Goal: Information Seeking & Learning: Find specific fact

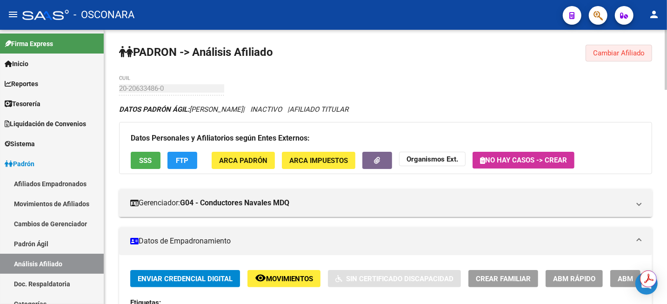
click at [611, 47] on button "Cambiar Afiliado" at bounding box center [619, 53] width 67 height 17
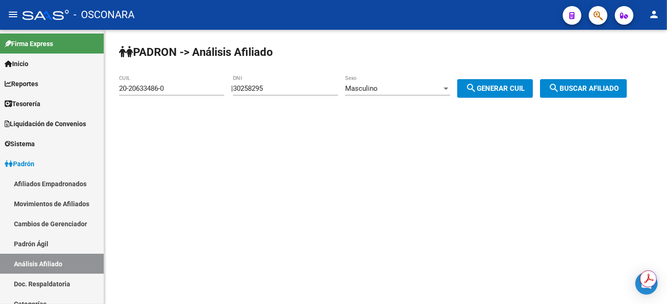
click at [260, 93] on div "30258295 DNI" at bounding box center [285, 85] width 105 height 20
click at [260, 91] on input "30258295" at bounding box center [285, 88] width 105 height 8
paste input "23949472"
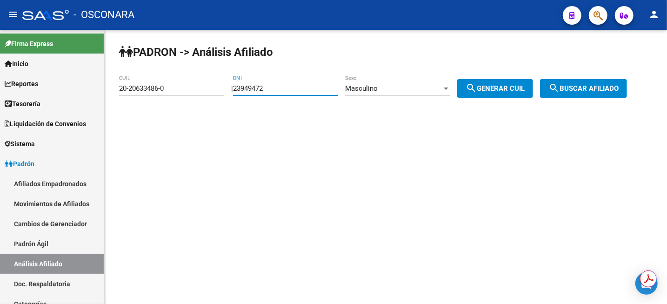
type input "23949472"
click at [489, 89] on span "search Generar CUIL" at bounding box center [495, 88] width 59 height 8
type input "20-23949472-3"
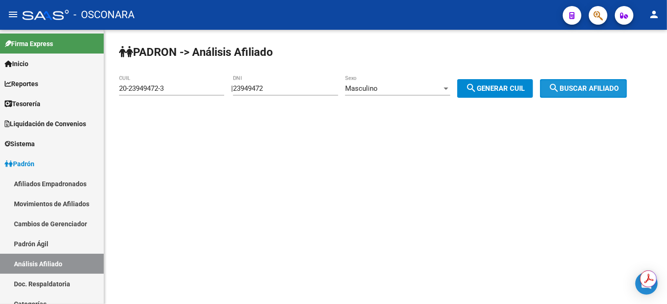
click at [585, 86] on span "search Buscar afiliado" at bounding box center [583, 88] width 70 height 8
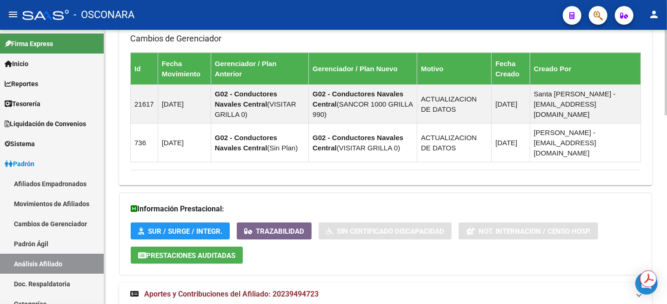
scroll to position [602, 0]
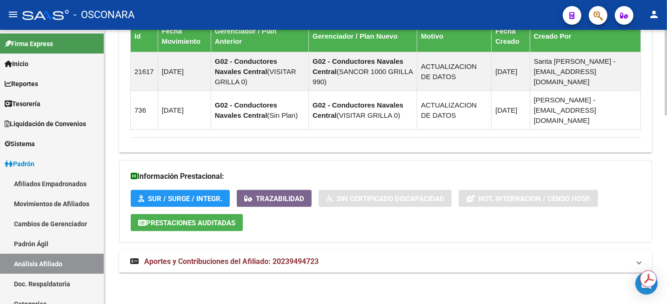
click at [267, 264] on span "Aportes y Contribuciones del Afiliado: 20239494723" at bounding box center [231, 261] width 174 height 9
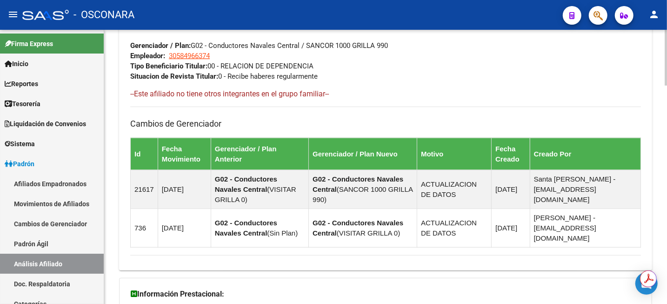
scroll to position [370, 0]
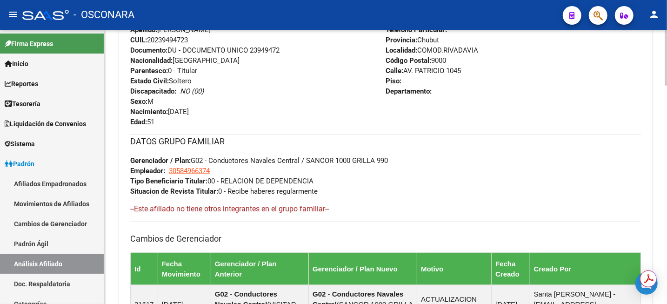
click at [179, 37] on span "CUIL: 20239494723" at bounding box center [159, 40] width 58 height 8
copy span "20239494723"
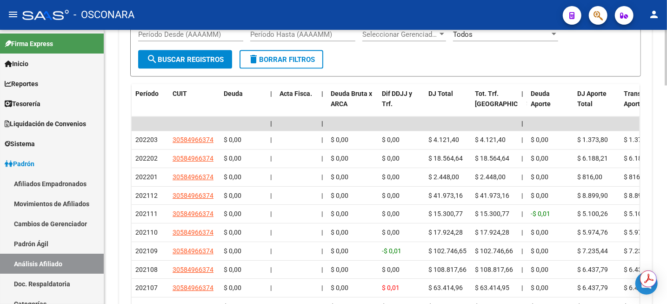
scroll to position [1009, 0]
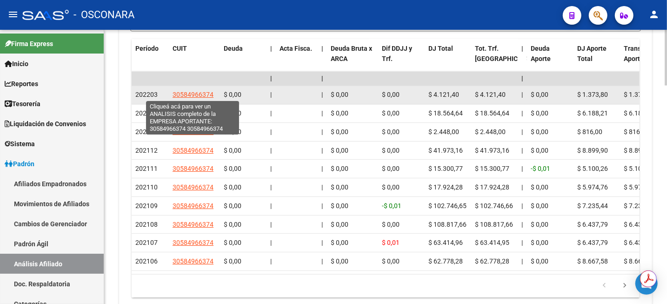
click at [189, 92] on span "30584966374" at bounding box center [193, 94] width 41 height 7
type textarea "30584966374"
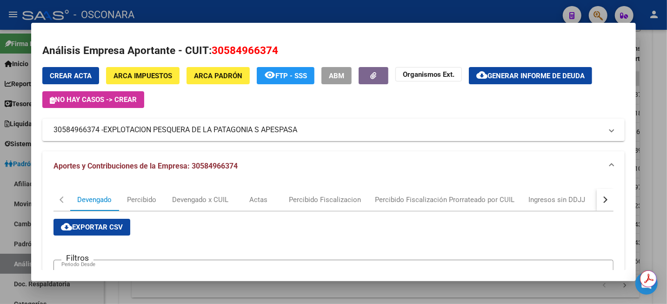
click at [659, 86] on div at bounding box center [333, 152] width 667 height 304
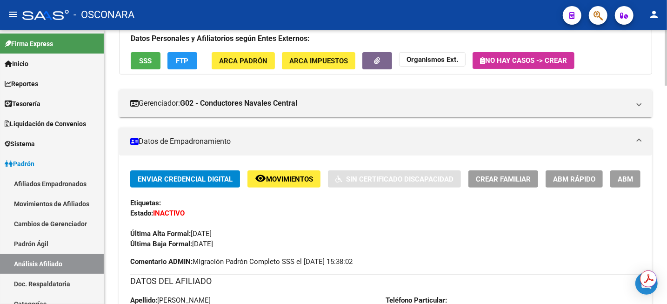
scroll to position [79, 0]
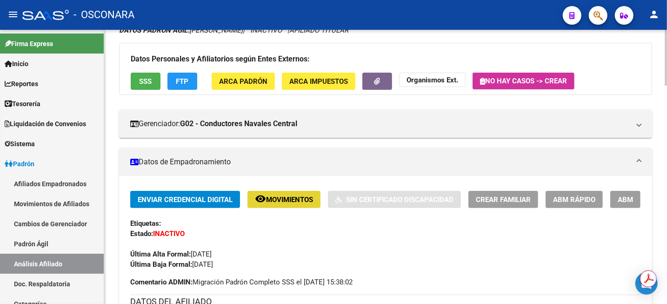
click at [273, 203] on span "Movimientos" at bounding box center [289, 199] width 47 height 8
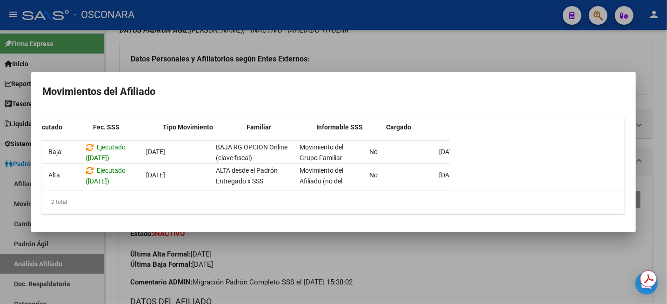
scroll to position [0, 187]
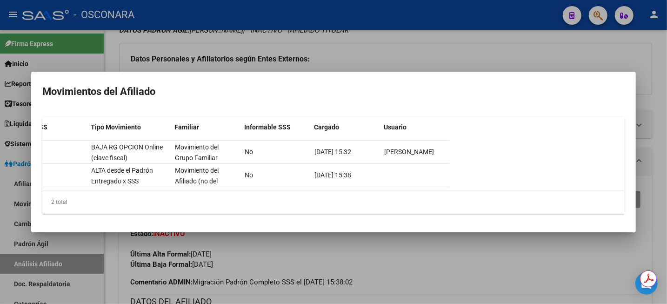
click at [501, 40] on div at bounding box center [333, 152] width 667 height 304
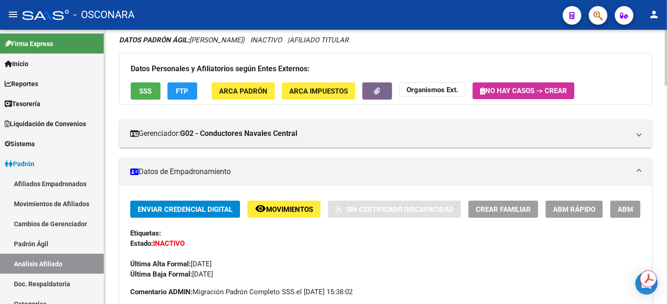
scroll to position [116, 0]
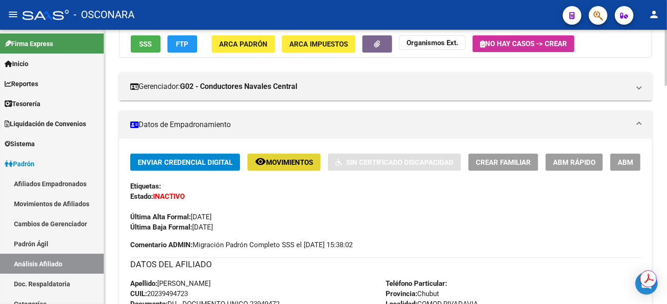
click at [293, 161] on span "Movimientos" at bounding box center [289, 162] width 47 height 8
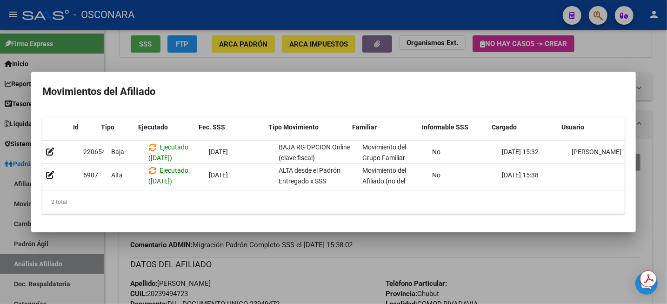
scroll to position [0, 13]
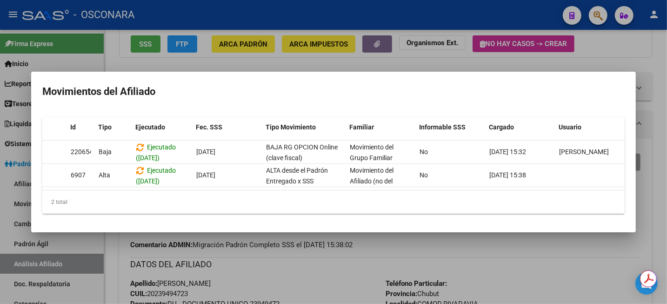
click at [172, 288] on div at bounding box center [333, 152] width 667 height 304
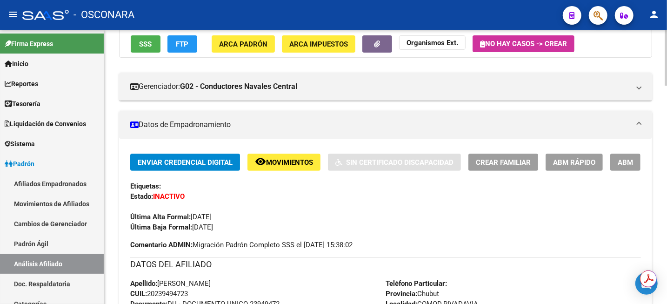
copy span "20239494723"
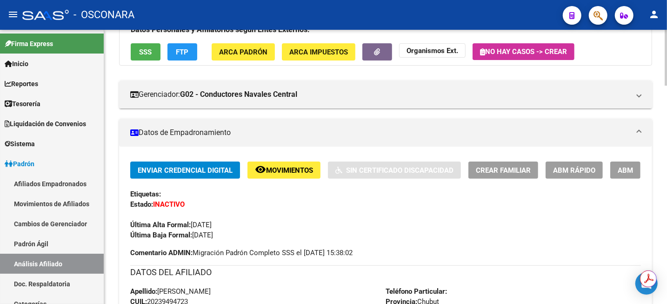
scroll to position [58, 0]
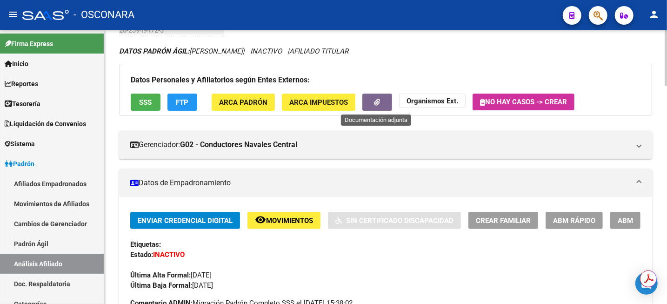
click at [383, 101] on button "button" at bounding box center [377, 102] width 30 height 17
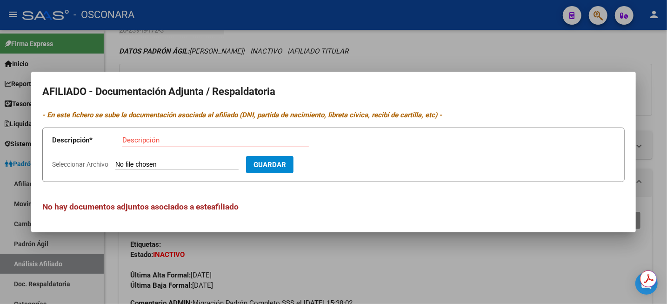
click at [533, 47] on div at bounding box center [333, 152] width 667 height 304
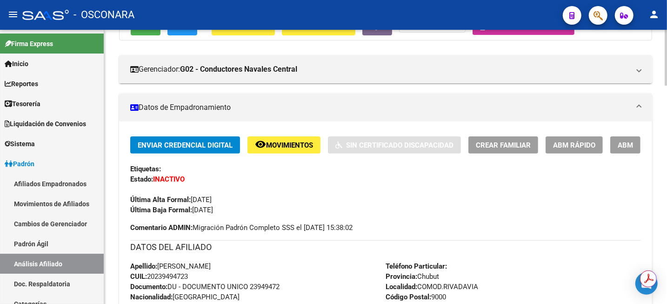
scroll to position [174, 0]
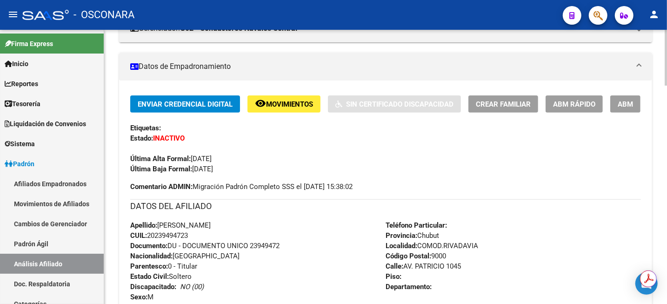
click at [288, 109] on button "remove_red_eye Movimientos" at bounding box center [283, 103] width 73 height 17
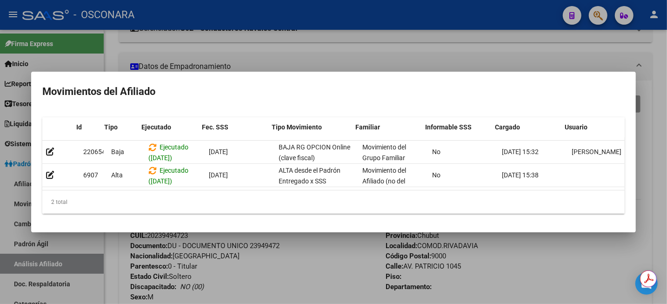
scroll to position [0, 13]
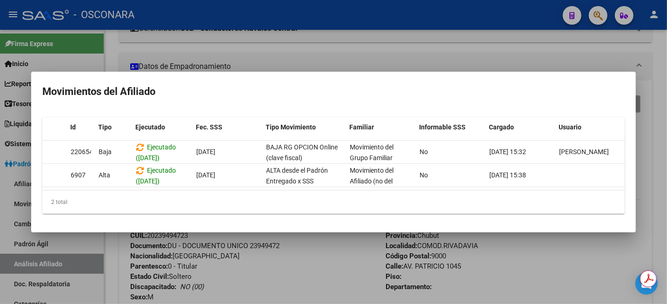
click at [427, 57] on div at bounding box center [333, 152] width 667 height 304
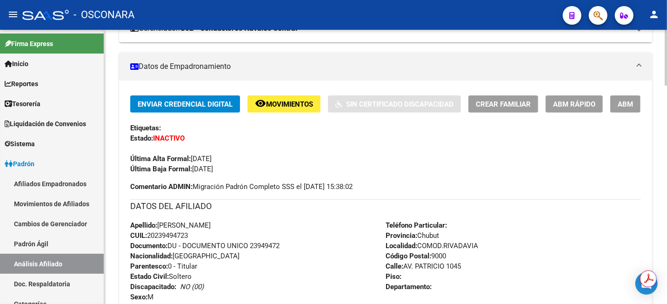
click at [625, 39] on mat-expansion-panel-header "Gerenciador: G02 - Conductores Navales Central" at bounding box center [385, 28] width 533 height 28
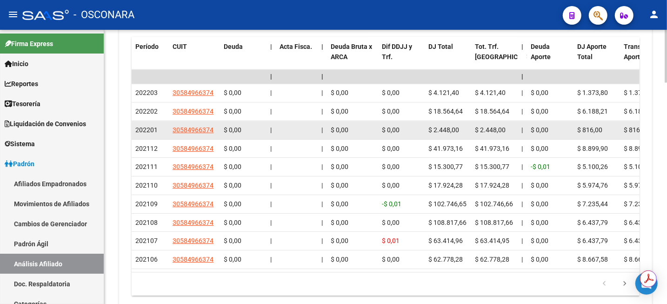
scroll to position [1102, 0]
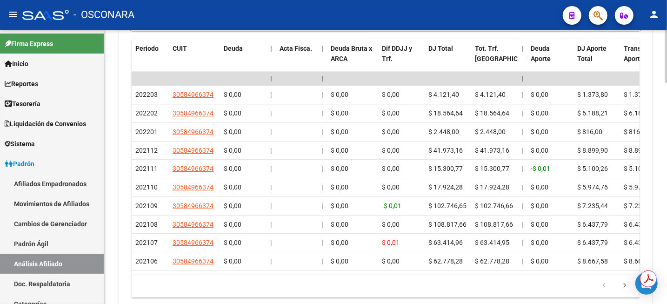
drag, startPoint x: 666, startPoint y: 275, endPoint x: 666, endPoint y: 179, distance: 96.3
click at [666, 179] on html "menu - OSCONARA person Firma Express Inicio Instructivos Contacto OS Reportes T…" at bounding box center [333, 152] width 667 height 304
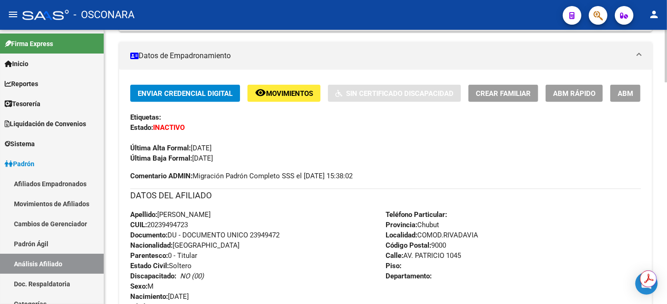
scroll to position [215, 0]
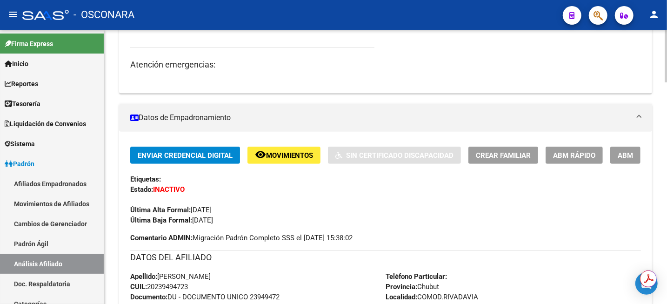
click at [666, 77] on div at bounding box center [666, 97] width 2 height 53
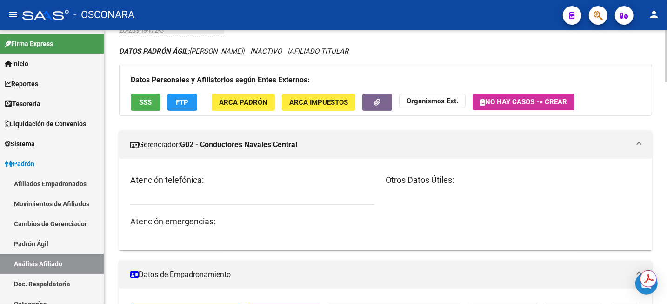
scroll to position [0, 0]
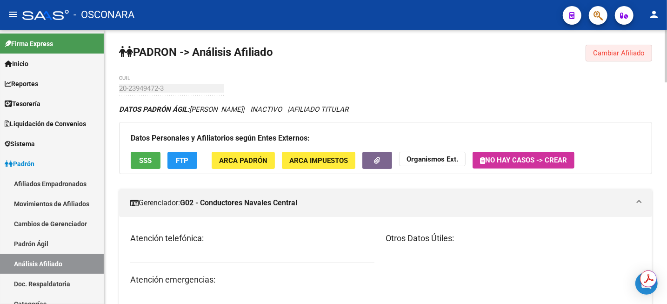
drag, startPoint x: 610, startPoint y: 51, endPoint x: 587, endPoint y: 57, distance: 24.2
click at [611, 52] on span "Cambiar Afiliado" at bounding box center [619, 53] width 52 height 8
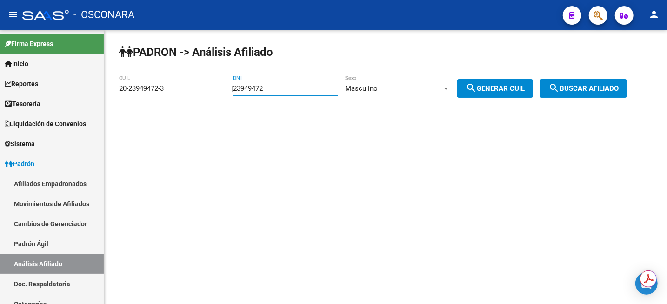
click at [277, 89] on input "23949472" at bounding box center [285, 88] width 105 height 8
click at [278, 89] on input "23949472" at bounding box center [285, 88] width 105 height 8
click at [282, 89] on input "23949472" at bounding box center [285, 88] width 105 height 8
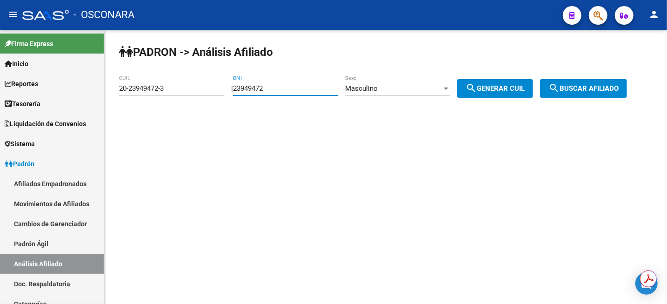
click at [282, 89] on input "23949472" at bounding box center [285, 88] width 105 height 8
click at [272, 90] on input "23949472" at bounding box center [285, 88] width 105 height 8
click at [258, 87] on input "23949472" at bounding box center [285, 88] width 105 height 8
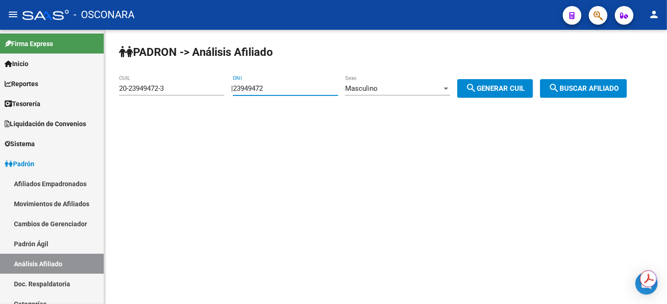
paste input "5979984"
type input "25979984"
click at [495, 92] on span "search Generar CUIL" at bounding box center [495, 88] width 59 height 8
type input "20-25979984-9"
click at [540, 90] on div "| 25979984 DNI Masculino Sexo search Generar CUIL" at bounding box center [385, 88] width 309 height 8
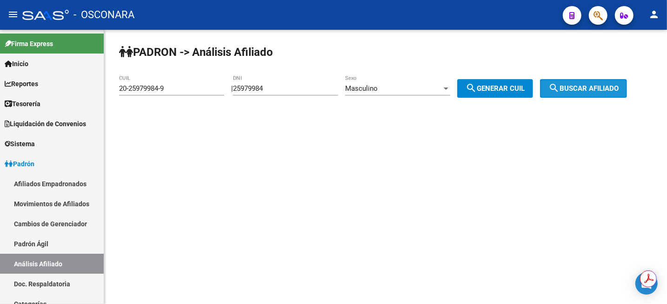
click at [570, 97] on button "search Buscar afiliado" at bounding box center [583, 88] width 87 height 19
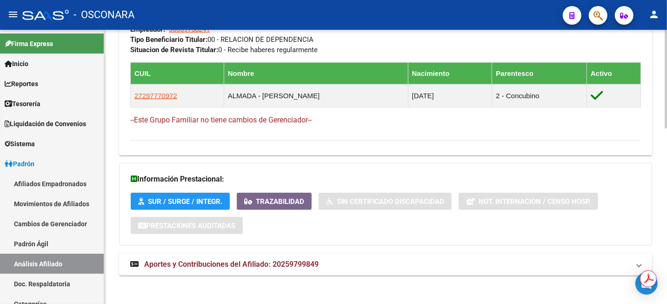
scroll to position [487, 0]
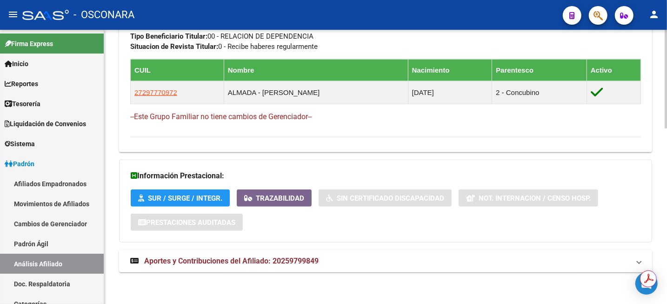
click at [294, 268] on mat-expansion-panel-header "Aportes y Contribuciones del Afiliado: 20259799849" at bounding box center [385, 261] width 533 height 22
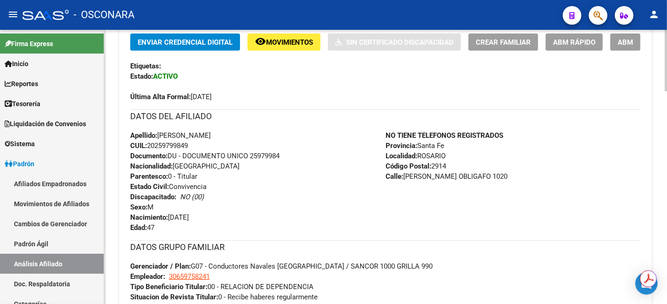
scroll to position [196, 0]
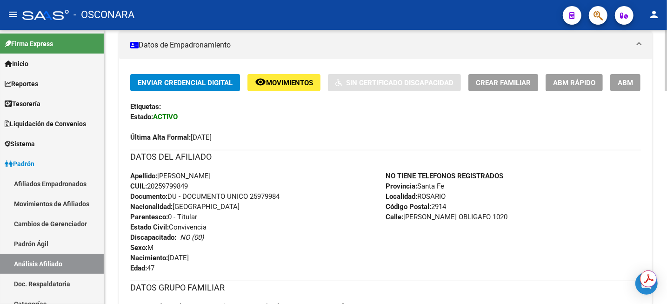
click at [168, 185] on span "CUIL: 20259799849" at bounding box center [159, 186] width 58 height 8
copy span "20259799849"
click at [273, 87] on button "remove_red_eye Movimientos" at bounding box center [283, 82] width 73 height 17
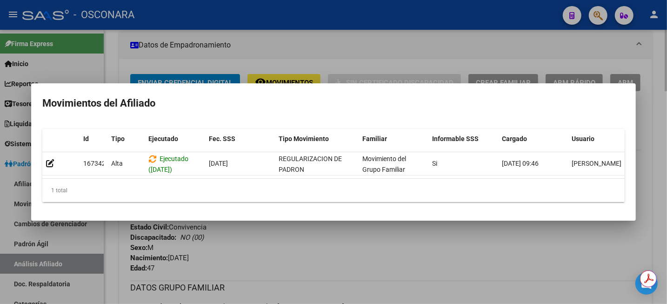
click at [649, 98] on div at bounding box center [333, 152] width 667 height 304
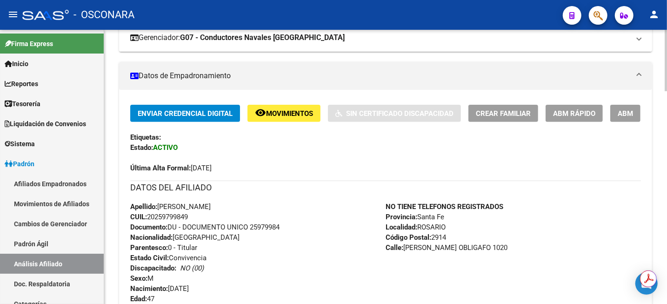
scroll to position [174, 0]
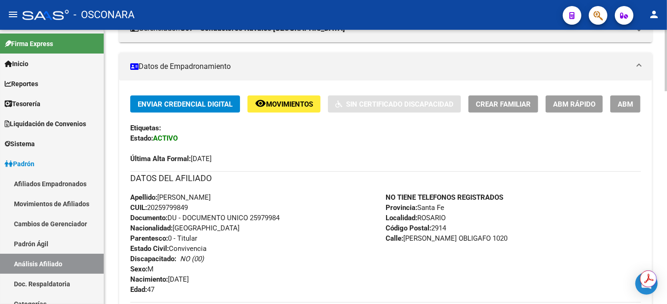
drag, startPoint x: 194, startPoint y: 206, endPoint x: 125, endPoint y: 193, distance: 70.5
click at [125, 193] on div "Enviar Credencial Digital remove_red_eye Movimientos Sin Certificado Discapacid…" at bounding box center [385, 275] width 533 height 361
copy div "Apellido: [PERSON_NAME]: 20259799849"
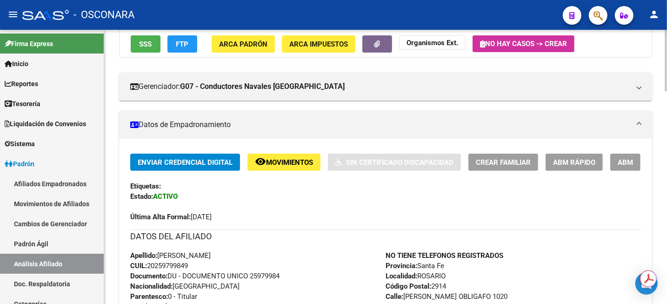
scroll to position [0, 0]
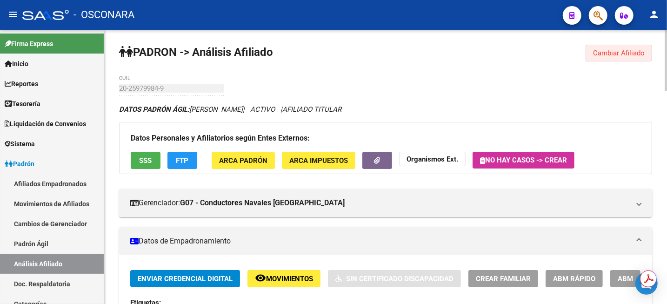
click at [622, 45] on button "Cambiar Afiliado" at bounding box center [619, 53] width 67 height 17
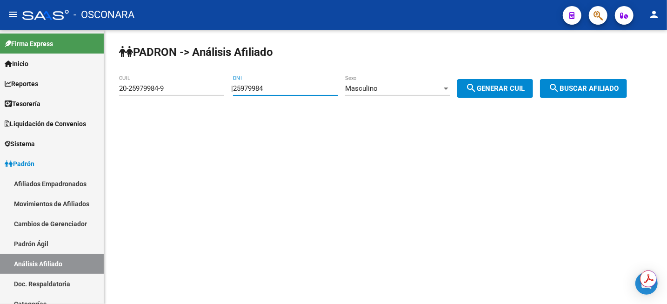
drag, startPoint x: 287, startPoint y: 86, endPoint x: 223, endPoint y: 84, distance: 63.3
click at [224, 84] on app-analisis-afiliado "PADRON -> Análisis Afiliado 20-25979984-9 CUIL | 25979984 DNI Masculino Sexo se…" at bounding box center [376, 88] width 515 height 8
paste input "33558752"
type input "33558752"
click at [512, 88] on span "search Generar CUIL" at bounding box center [495, 88] width 59 height 8
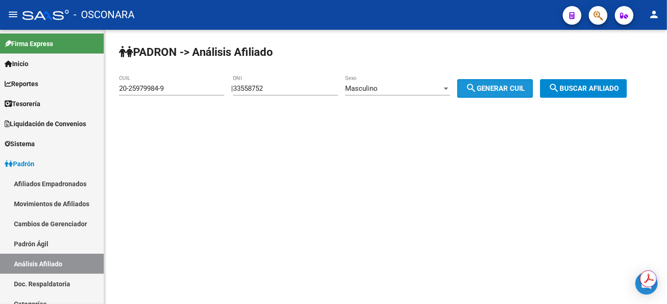
type input "23-33558752-9"
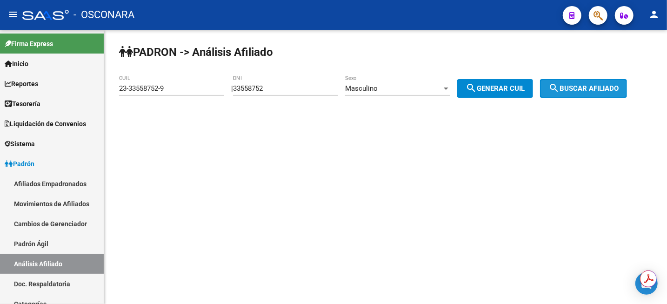
click at [586, 90] on span "search Buscar afiliado" at bounding box center [583, 88] width 70 height 8
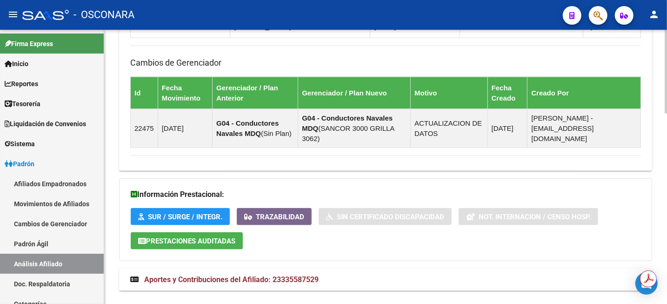
scroll to position [621, 0]
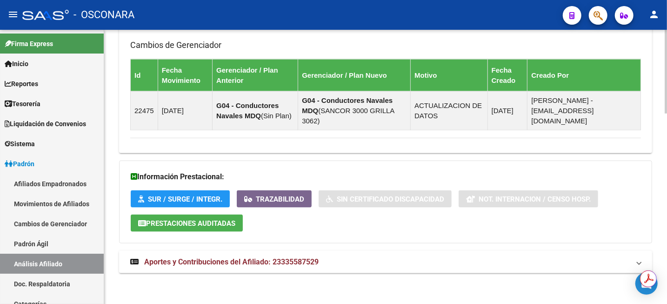
click at [295, 267] on mat-expansion-panel-header "Aportes y Contribuciones del Afiliado: 23335587529" at bounding box center [385, 262] width 533 height 22
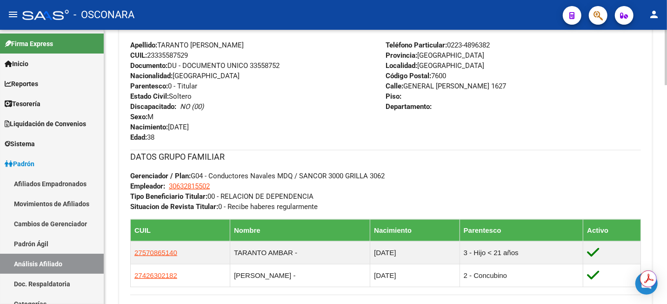
scroll to position [330, 0]
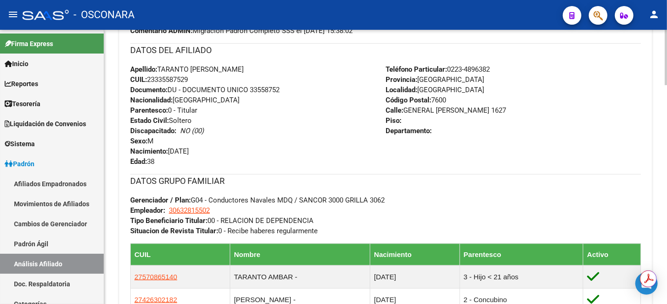
click at [172, 77] on span "CUIL: 23335587529" at bounding box center [159, 79] width 58 height 8
click at [170, 80] on span "CUIL: 23335587529" at bounding box center [159, 79] width 58 height 8
copy span "23335587529"
